Goal: Task Accomplishment & Management: Use online tool/utility

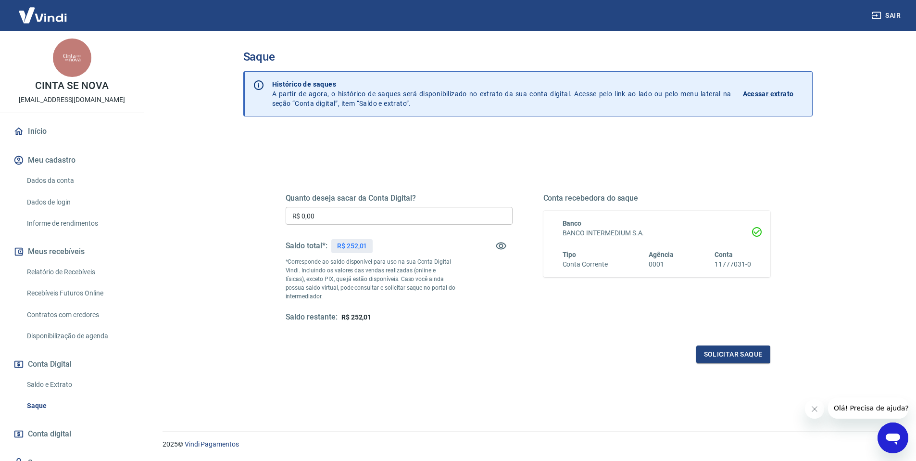
click at [414, 219] on input "R$ 0,00" at bounding box center [399, 216] width 227 height 18
type input "R$ 252,01"
click at [745, 355] on button "Solicitar saque" at bounding box center [734, 354] width 74 height 18
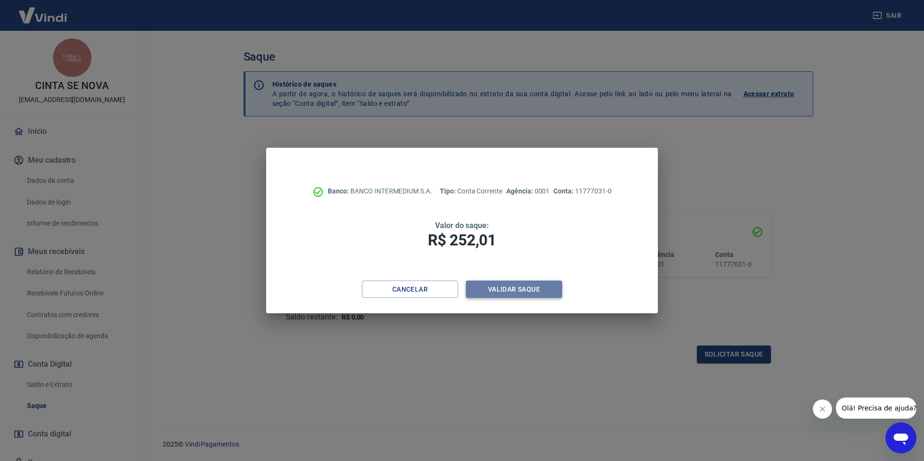
click at [520, 293] on button "Validar saque" at bounding box center [514, 289] width 96 height 18
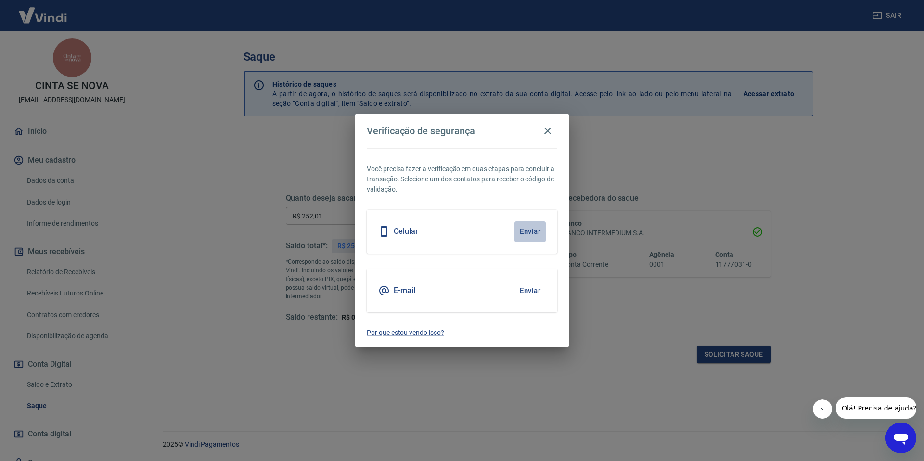
click at [532, 231] on button "Enviar" at bounding box center [529, 231] width 31 height 20
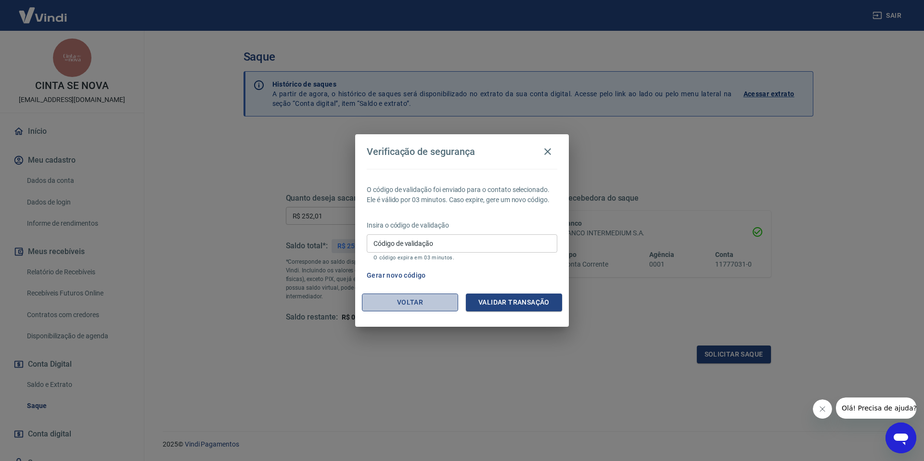
click at [395, 308] on button "Voltar" at bounding box center [410, 302] width 96 height 18
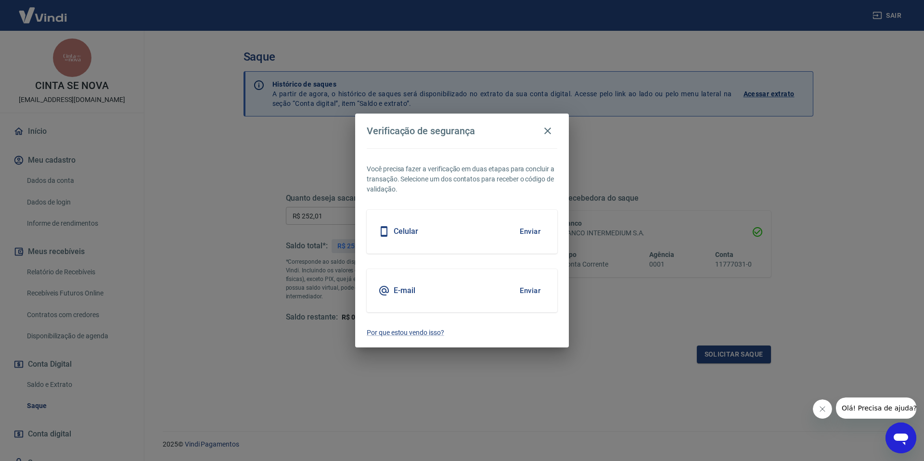
click at [531, 291] on button "Enviar" at bounding box center [529, 290] width 31 height 20
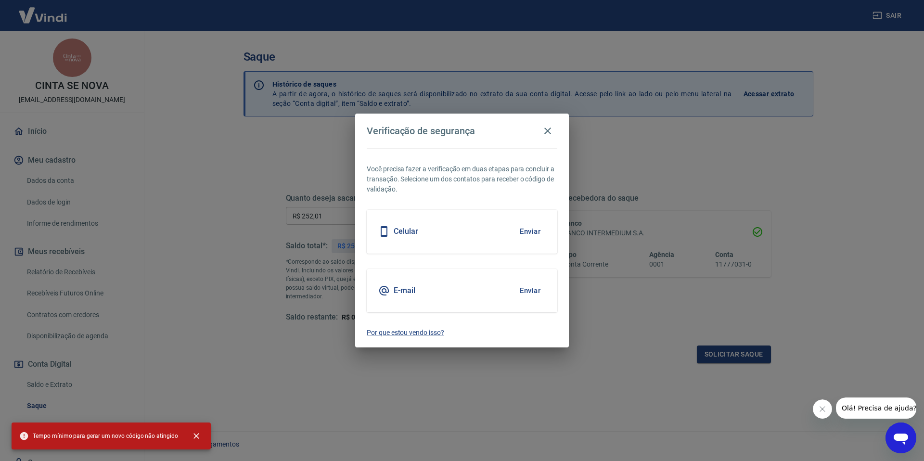
click at [529, 371] on div "Verificação de segurança Você precisa fazer a verificação em duas etapas para c…" at bounding box center [462, 230] width 924 height 461
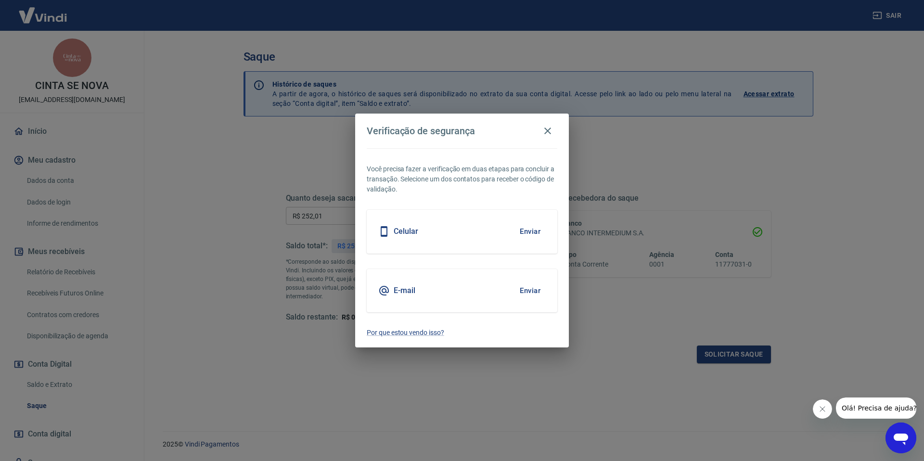
click at [884, 408] on span "Olá! Precisa de ajuda?" at bounding box center [878, 408] width 75 height 8
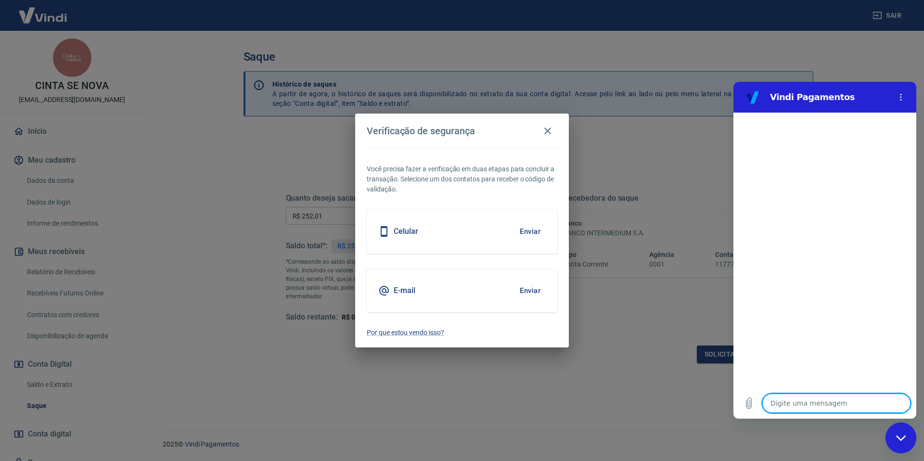
type textarea "o"
type textarea "x"
type textarea "ol"
type textarea "x"
type textarea "ola"
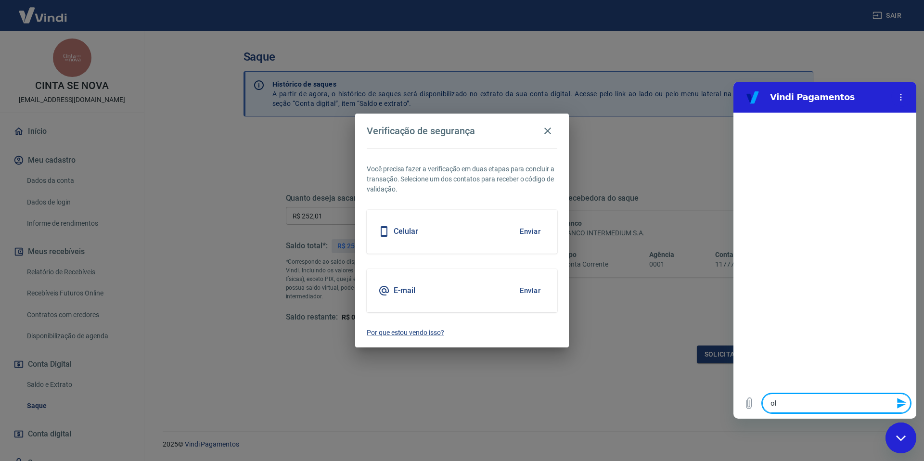
type textarea "x"
type textarea "ola"
type textarea "x"
type textarea "ola b"
type textarea "x"
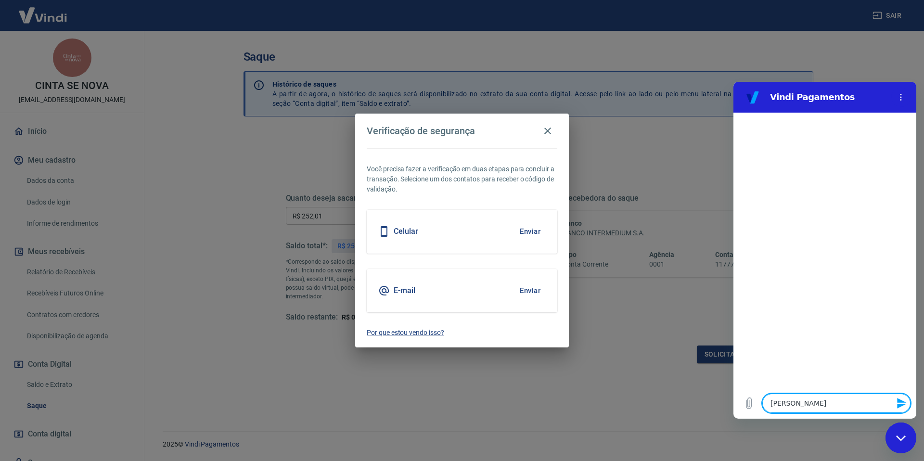
type textarea "ola bo"
type textarea "x"
type textarea "ola boa"
type textarea "x"
type textarea "ola boa"
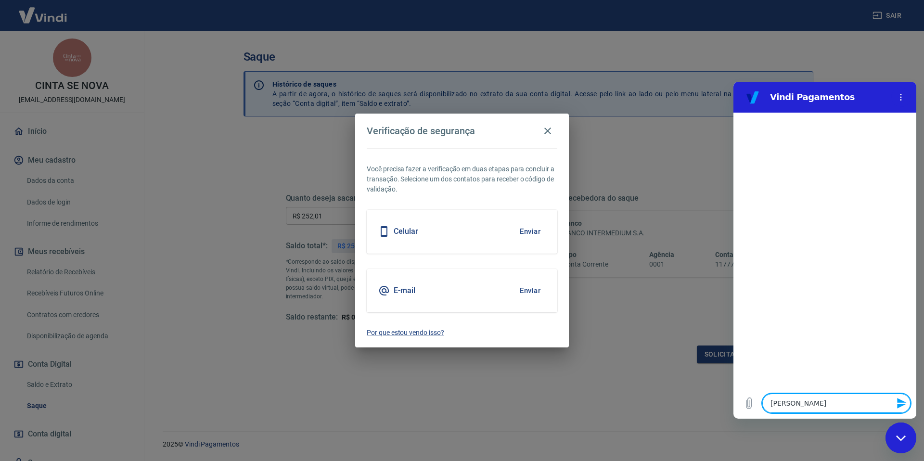
type textarea "x"
type textarea "ola boa t"
type textarea "x"
type textarea "ola boa ta"
type textarea "x"
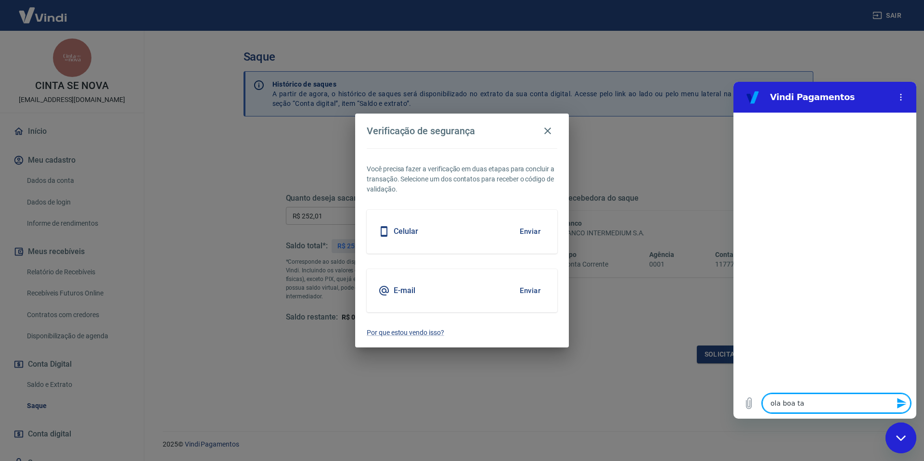
type textarea "ola boa tar"
type textarea "x"
type textarea "ola boa tard"
type textarea "x"
type textarea "ola boa tarde"
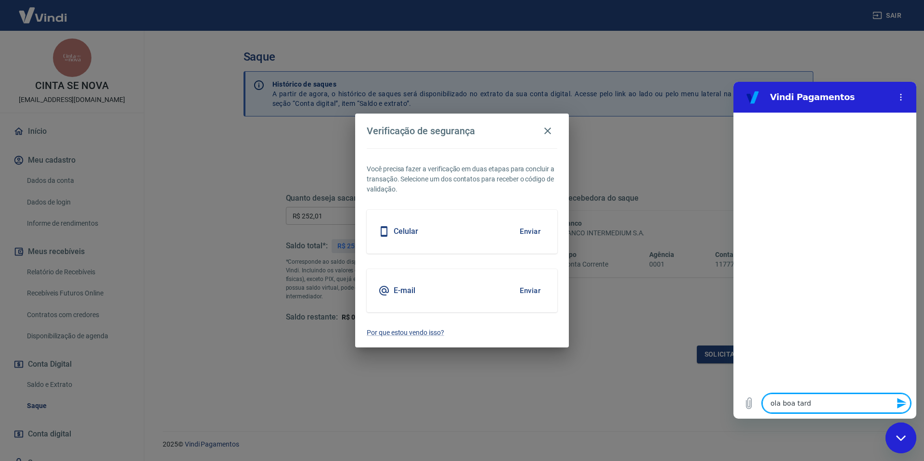
type textarea "x"
type textarea "ola boa tarde"
type textarea "x"
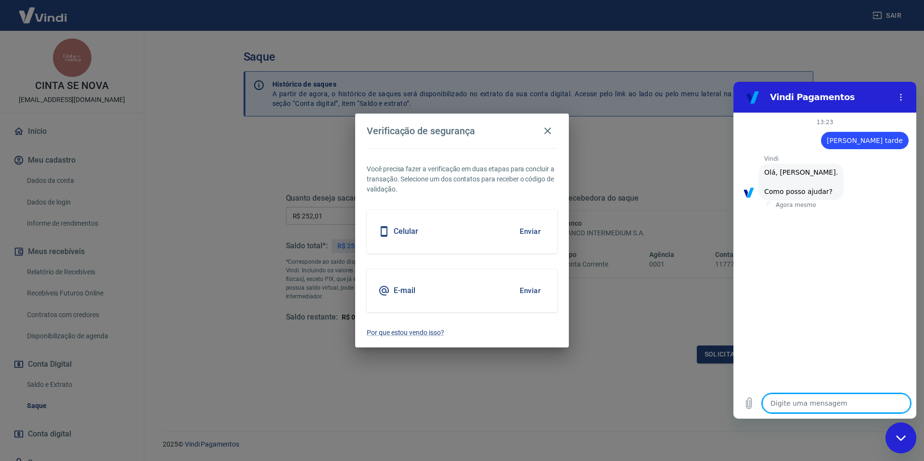
scroll to position [23, 0]
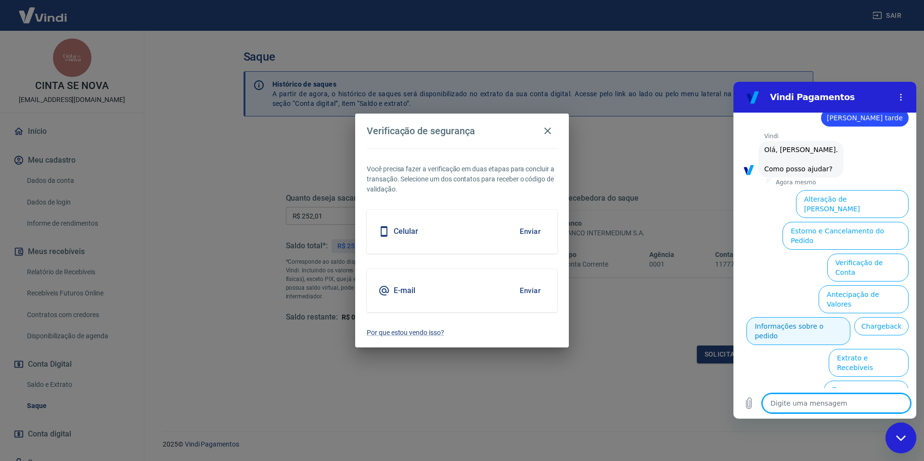
type textarea "f"
type textarea "x"
type textarea "fa"
type textarea "x"
type textarea "fala"
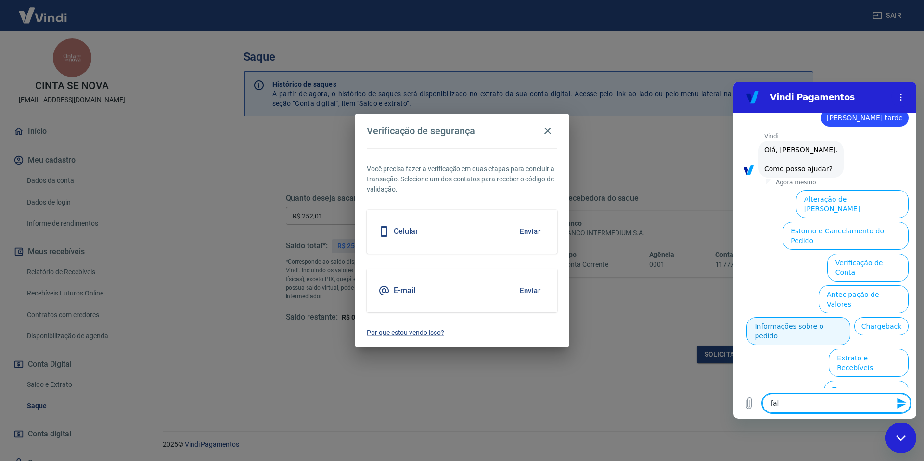
type textarea "x"
type textarea "falar"
type textarea "x"
type textarea "falar"
type textarea "x"
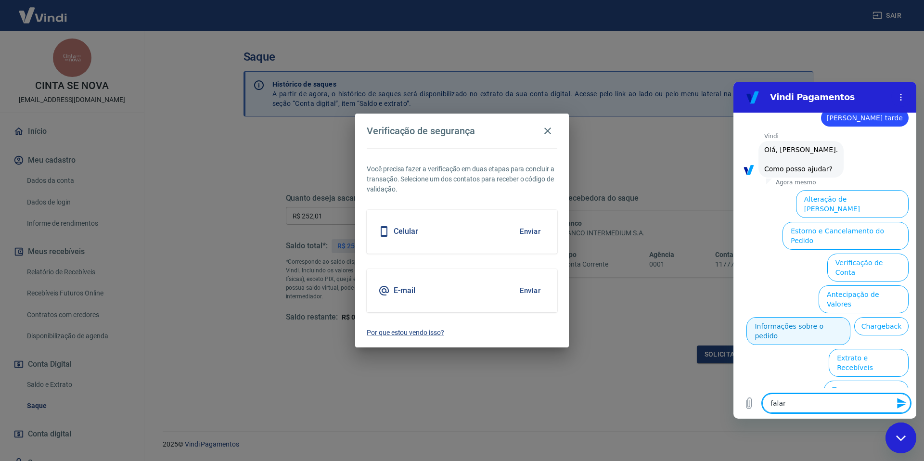
type textarea "falar c"
type textarea "x"
type textarea "falar co"
type textarea "x"
type textarea "falar com"
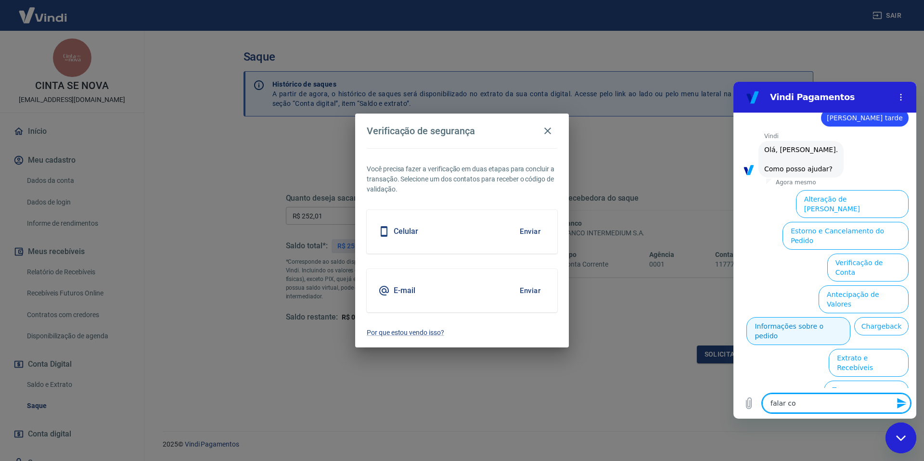
type textarea "x"
type textarea "falar com"
type textarea "x"
type textarea "falar com a"
type textarea "x"
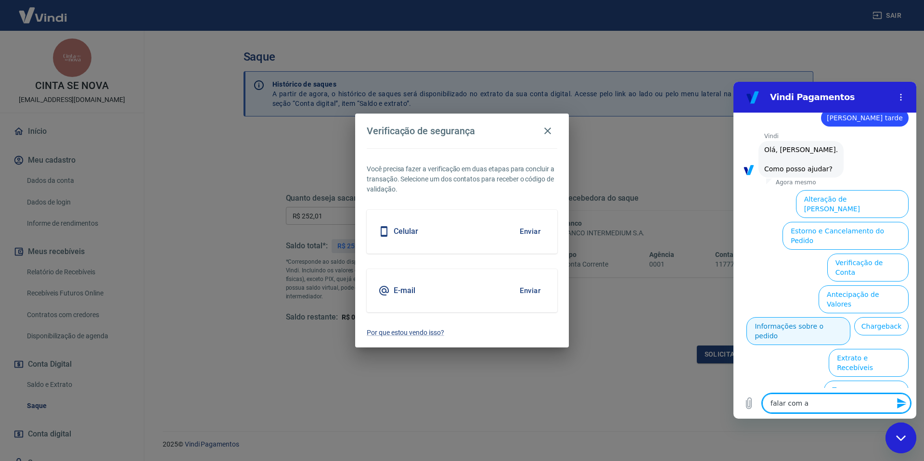
type textarea "falar com at"
type textarea "x"
type textarea "falar com ate"
type textarea "x"
type textarea "falar com ated"
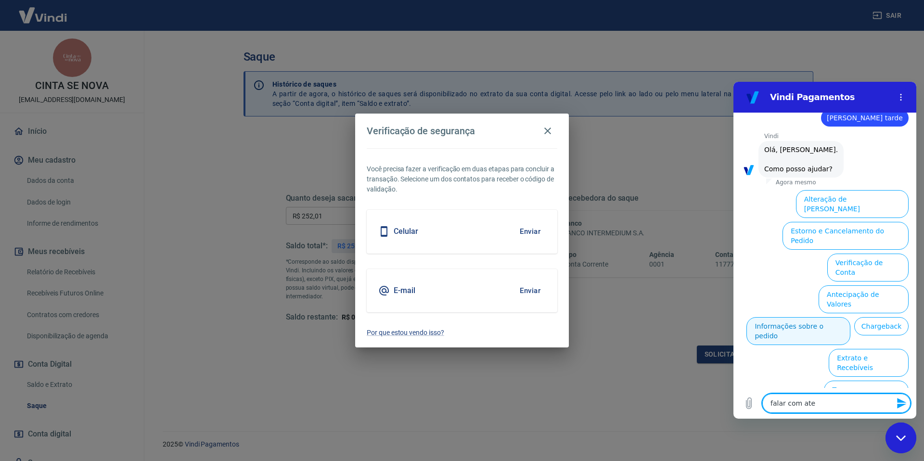
type textarea "x"
type textarea "falar com atedi"
type textarea "x"
type textarea "falar com atedim"
type textarea "x"
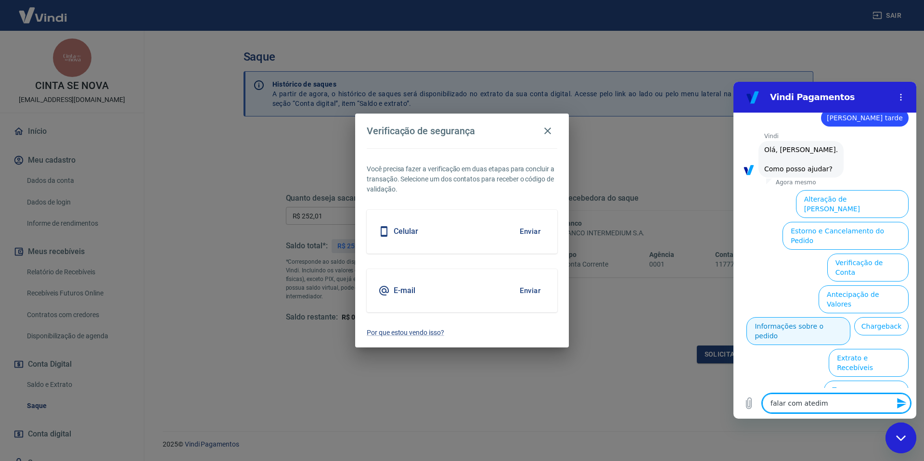
type textarea "falar com atedime"
type textarea "x"
type textarea "falar com atedimen"
type textarea "x"
type textarea "falar com atediment"
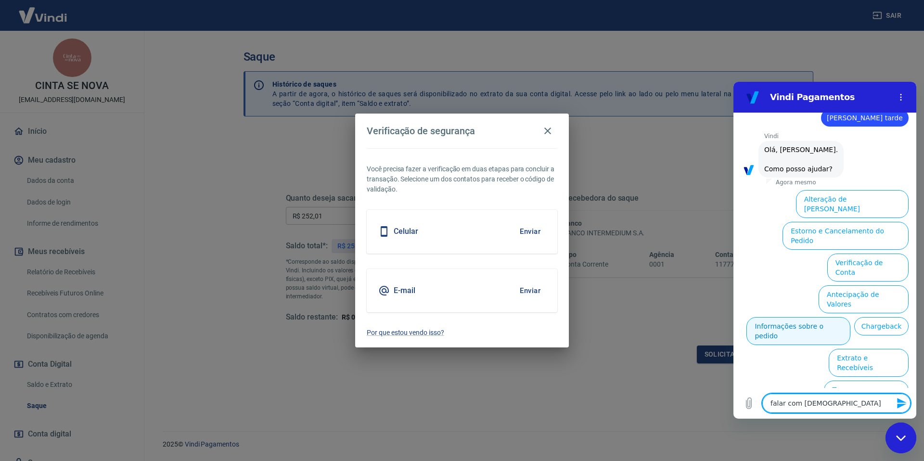
type textarea "x"
type textarea "falar com atedimento"
type textarea "x"
type textarea "falar com atedimento"
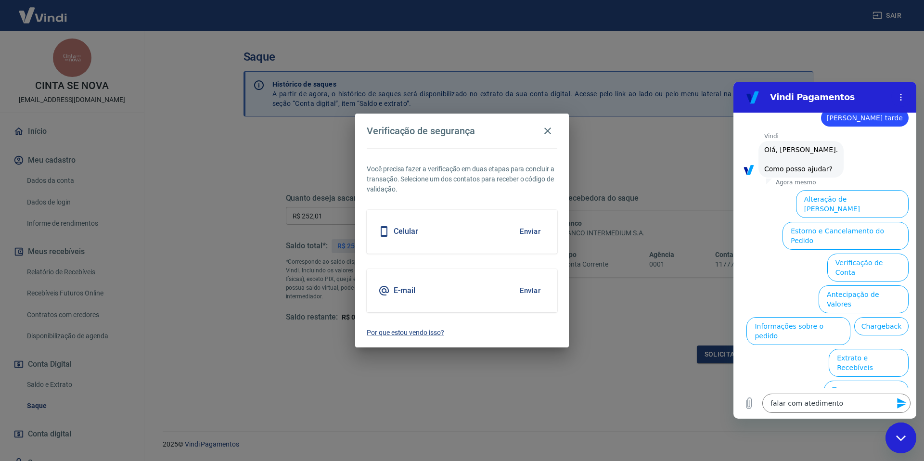
click at [904, 402] on icon "Enviar mensagem" at bounding box center [901, 403] width 9 height 11
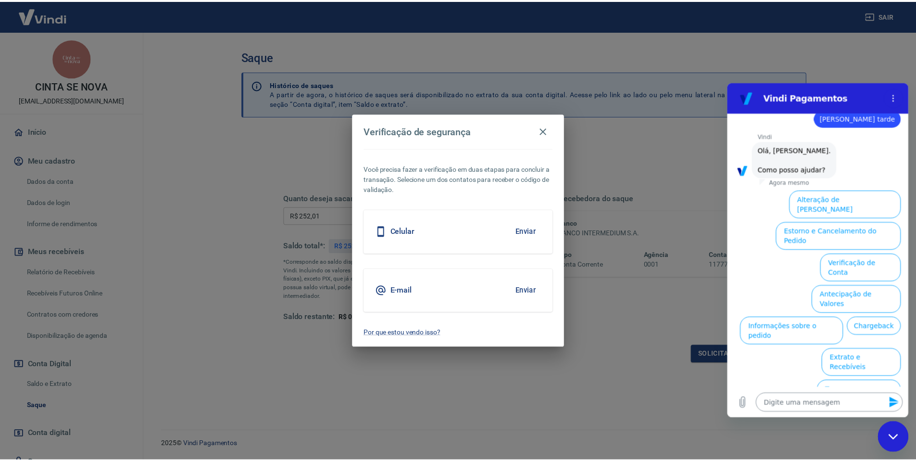
scroll to position [0, 0]
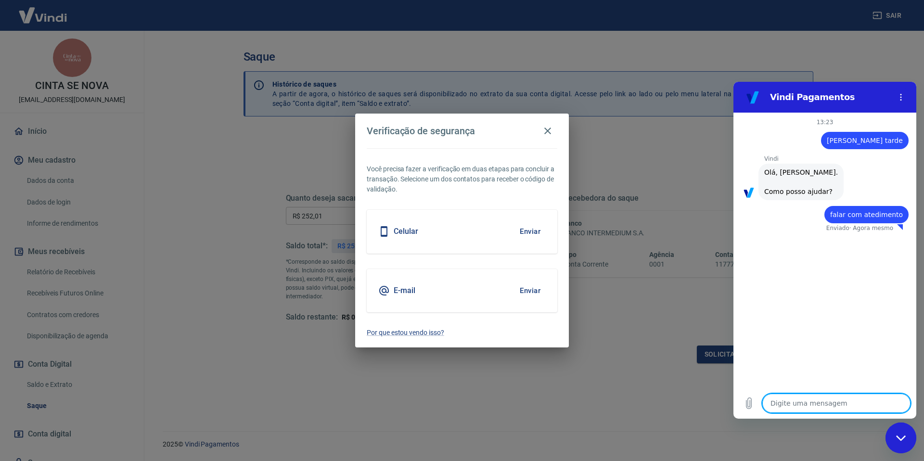
type textarea "x"
type textarea "a"
type textarea "x"
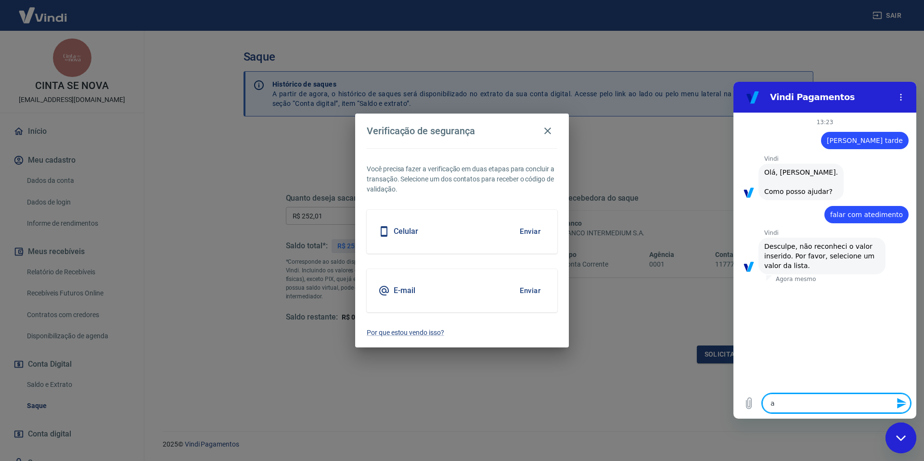
type textarea "at"
type textarea "x"
type textarea "ate"
type textarea "x"
type textarea "aten"
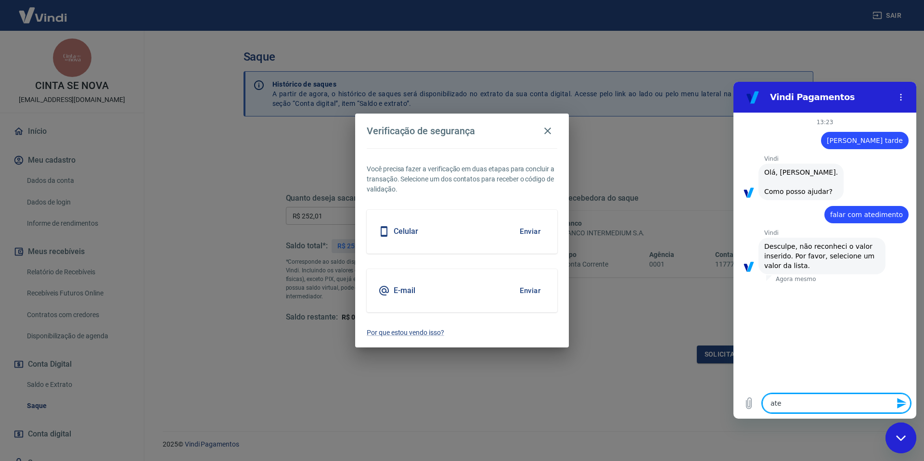
type textarea "x"
type textarea "atend"
type textarea "x"
type textarea "atende"
type textarea "x"
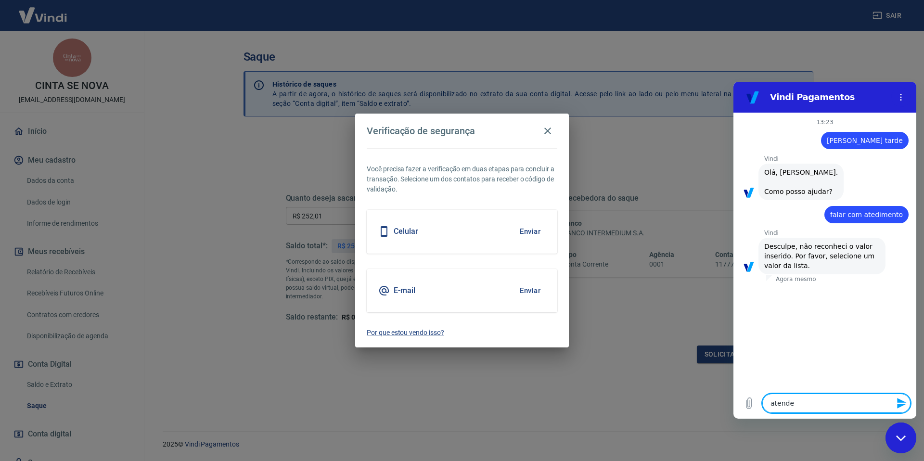
type textarea "atenden"
type textarea "x"
type textarea "atendent"
type textarea "x"
type textarea "atendente"
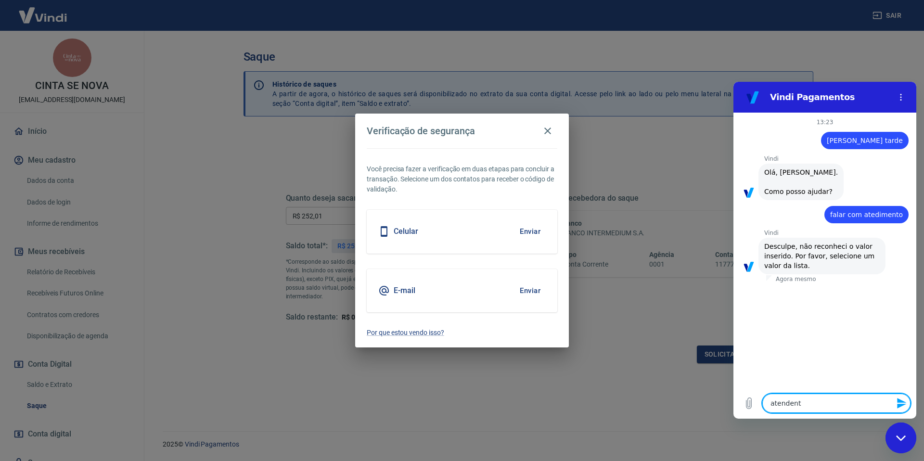
type textarea "x"
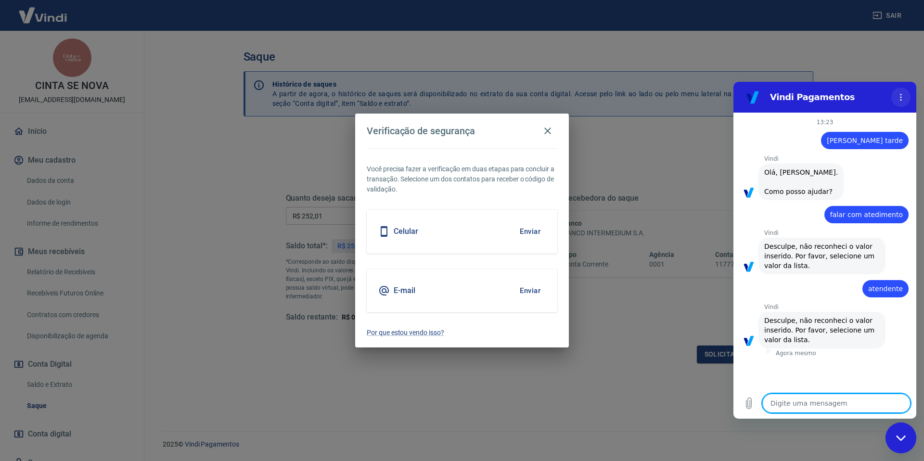
click at [901, 99] on icon "Menu de opções" at bounding box center [901, 97] width 8 height 8
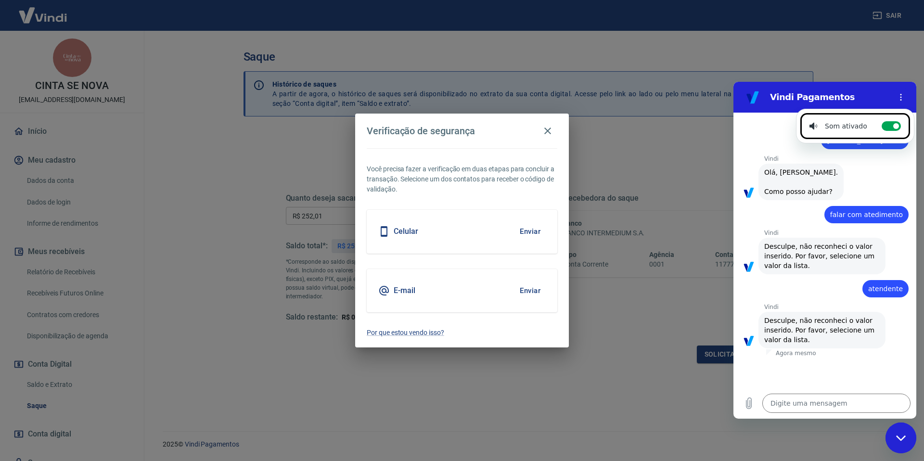
click at [699, 183] on div "Verificação de segurança Você precisa fazer a verificação em duas etapas para c…" at bounding box center [462, 230] width 924 height 461
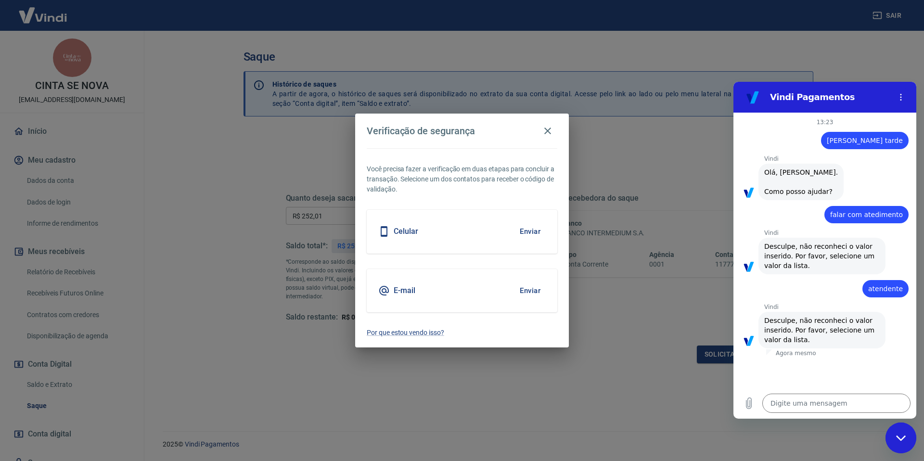
click at [536, 232] on button "Enviar" at bounding box center [529, 231] width 31 height 20
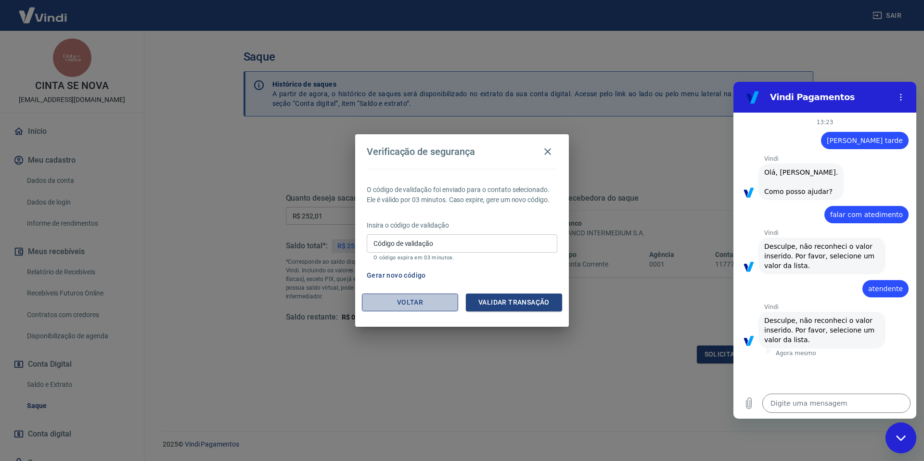
click at [413, 301] on button "Voltar" at bounding box center [410, 302] width 96 height 18
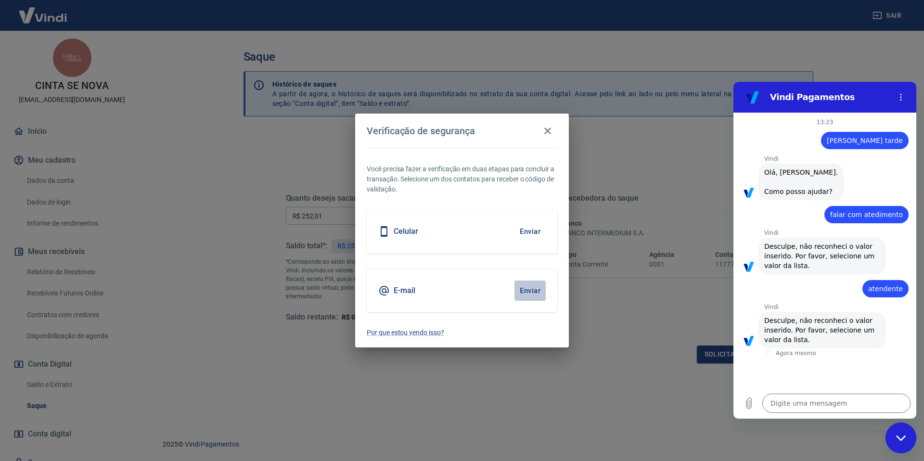
click at [533, 292] on button "Enviar" at bounding box center [529, 290] width 31 height 20
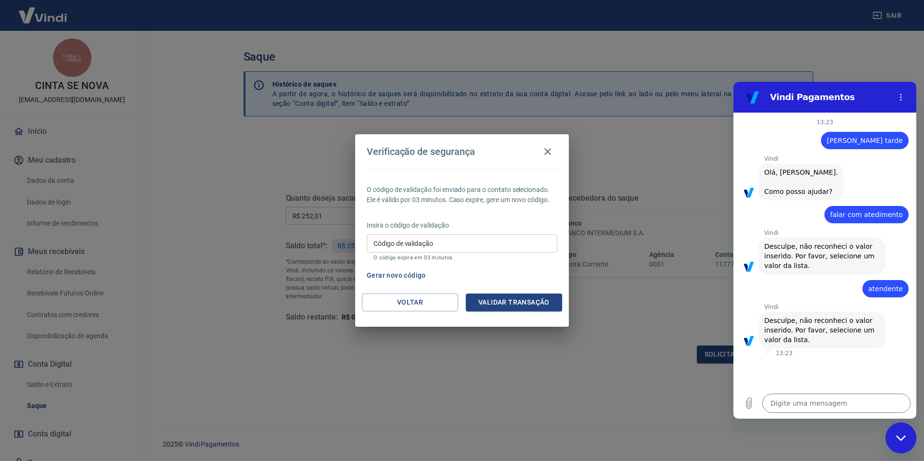
click at [423, 245] on input "Código de validação" at bounding box center [462, 243] width 190 height 18
type input "385908"
click at [509, 302] on button "Validar transação" at bounding box center [514, 302] width 96 height 18
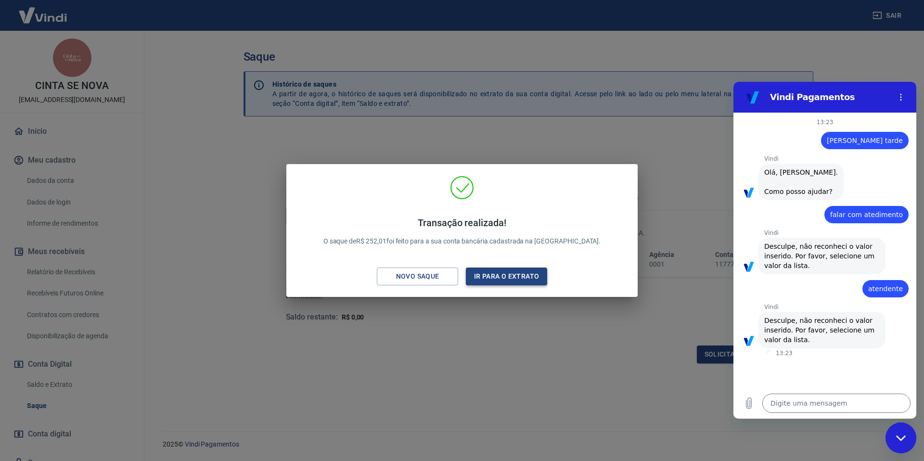
click at [532, 277] on button "Ir para o extrato" at bounding box center [506, 276] width 81 height 18
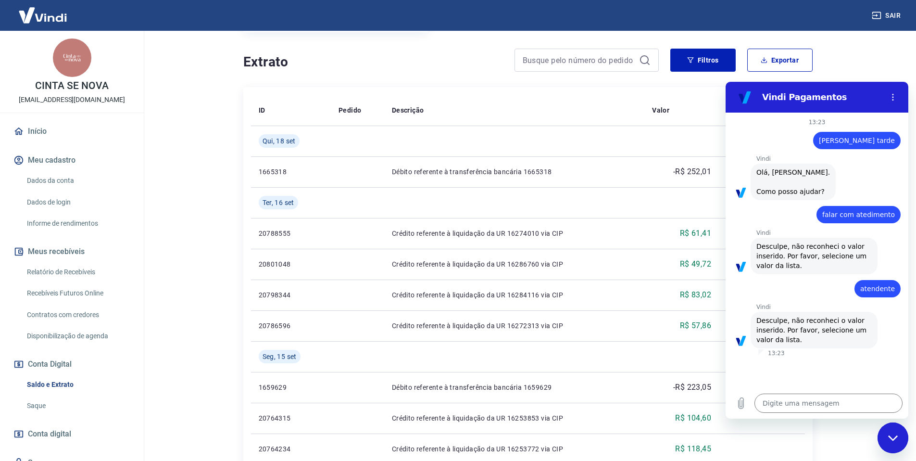
scroll to position [175, 0]
click at [870, 63] on main "Se o saldo aumentar sem um lançamento correspondente no extrato, aguarde alguma…" at bounding box center [528, 71] width 777 height 430
click at [863, 73] on main "Se o saldo aumentar sem um lançamento correspondente no extrato, aguarde alguma…" at bounding box center [528, 71] width 777 height 430
drag, startPoint x: 890, startPoint y: 434, endPoint x: 881, endPoint y: 427, distance: 11.0
click at [890, 435] on icon "Fechar janela de mensagens" at bounding box center [893, 438] width 10 height 6
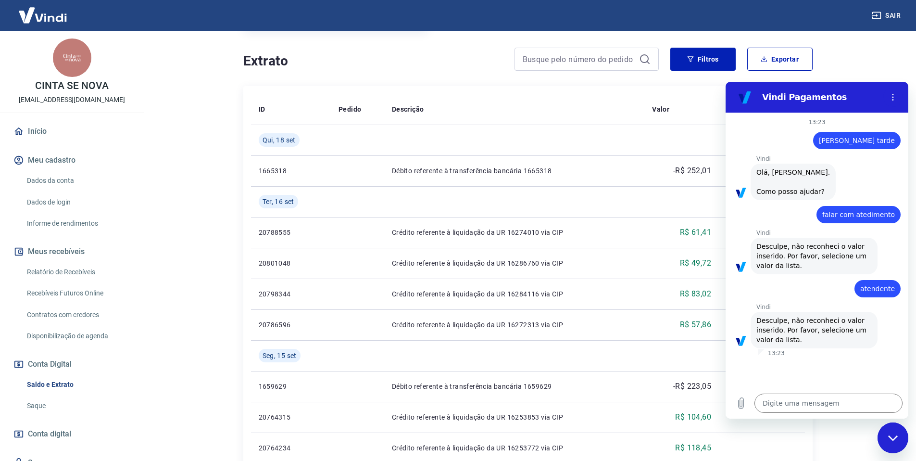
type textarea "x"
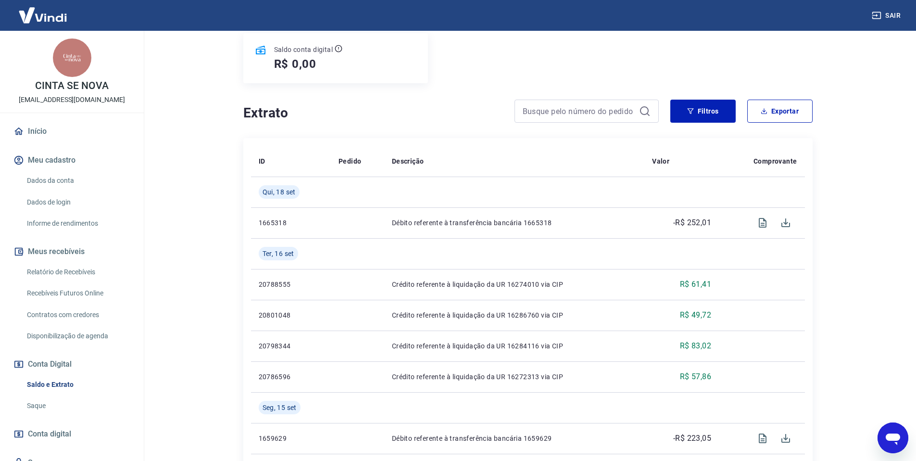
scroll to position [0, 0]
